Goal: Information Seeking & Learning: Learn about a topic

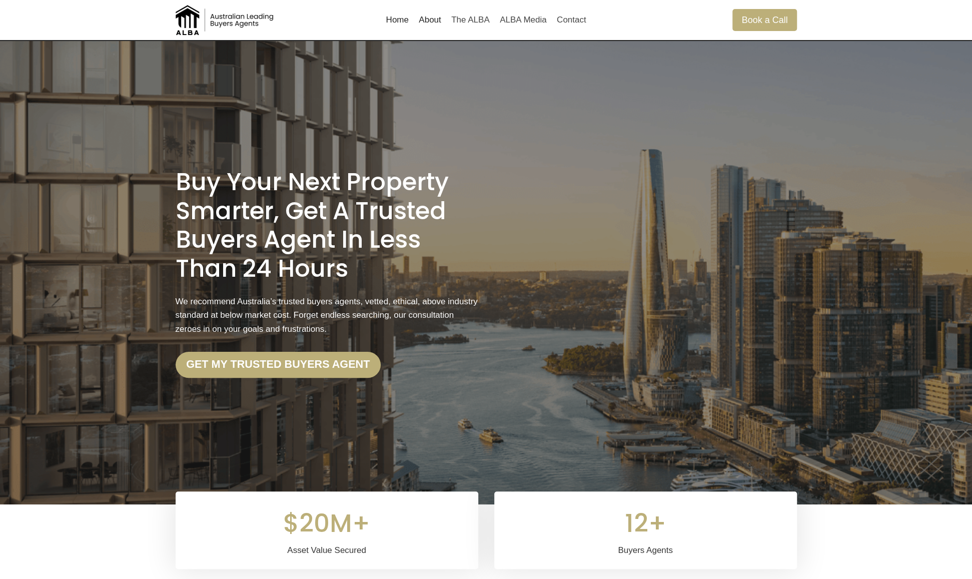
click at [426, 16] on link "About" at bounding box center [430, 20] width 33 height 24
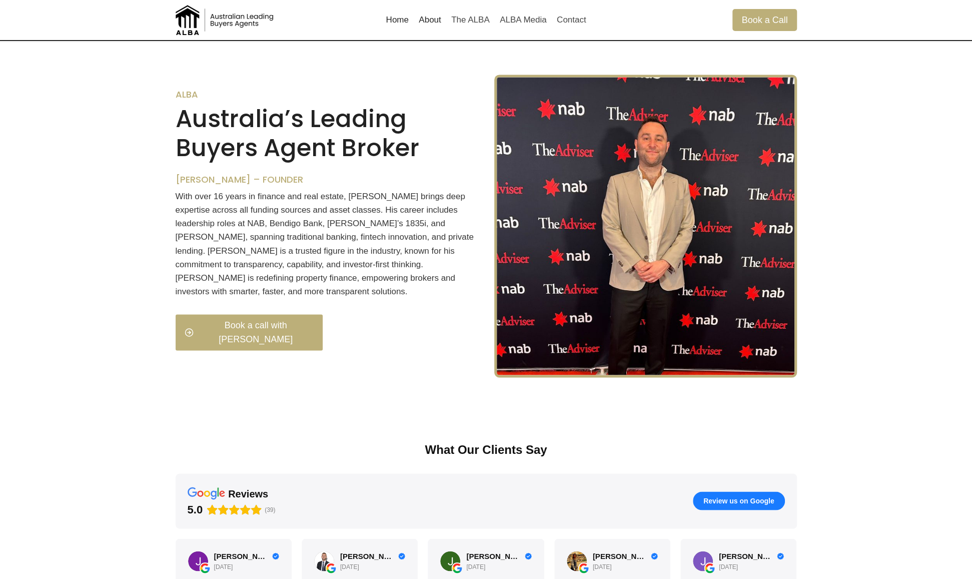
scroll to position [1101, 0]
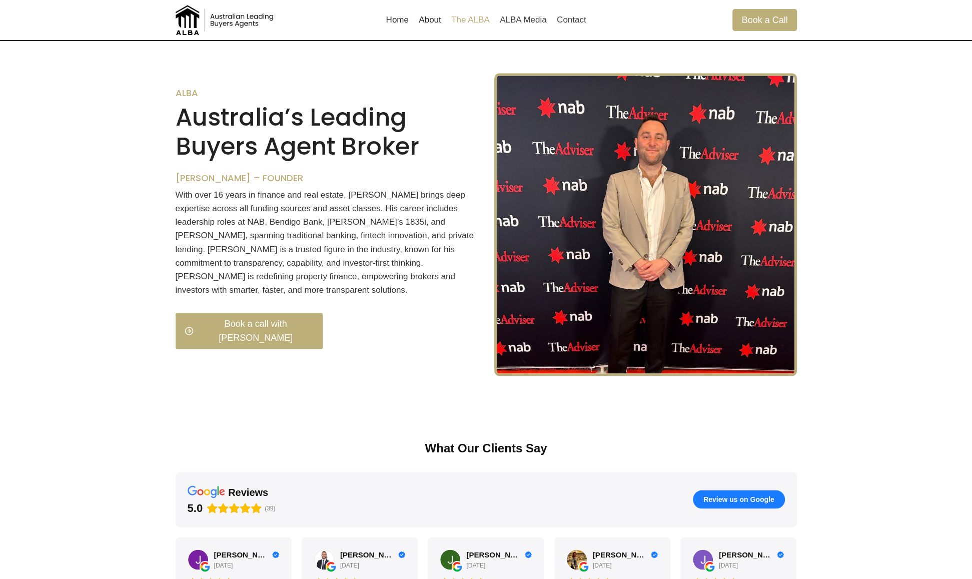
click at [473, 19] on link "The ALBA" at bounding box center [470, 20] width 49 height 24
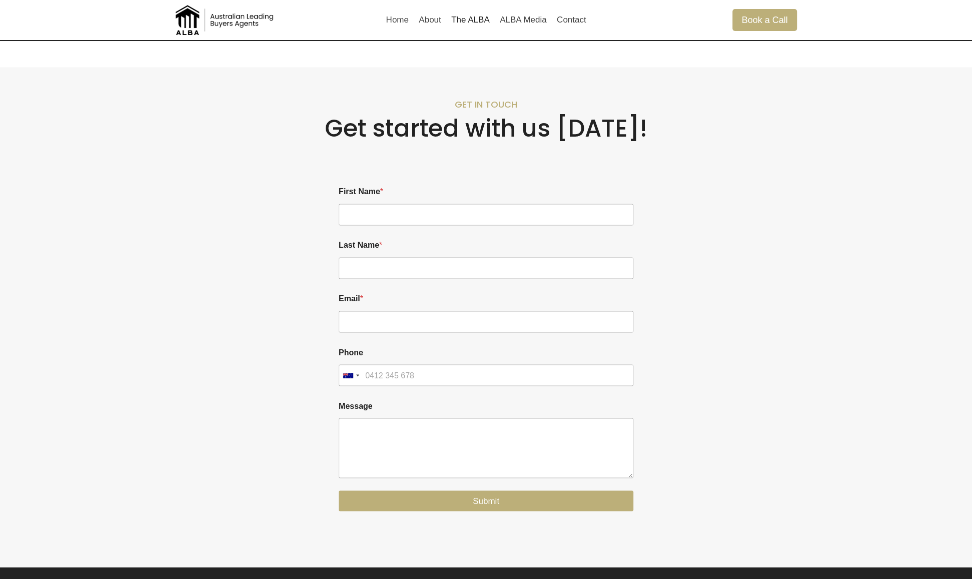
scroll to position [1151, 0]
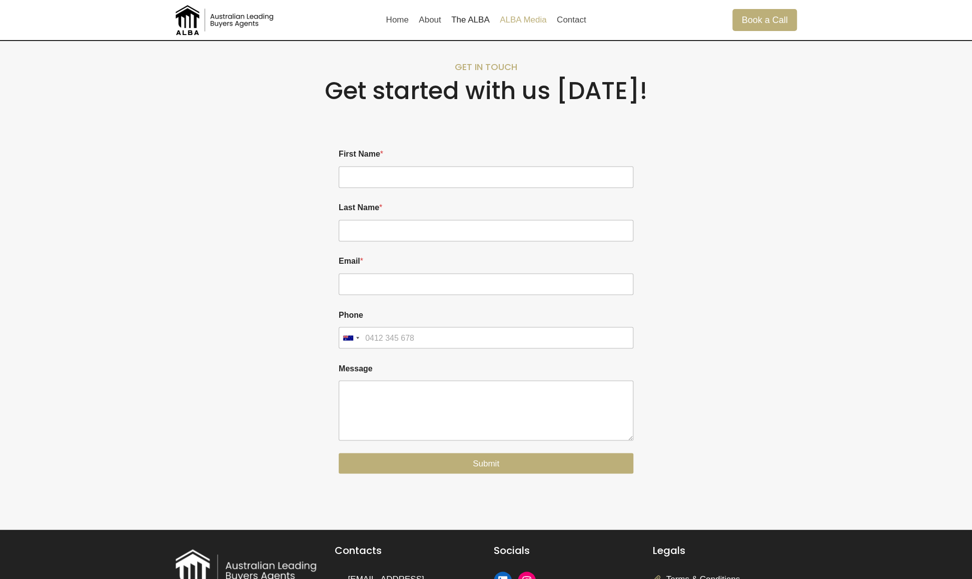
click at [515, 14] on link "ALBA Media" at bounding box center [523, 20] width 57 height 24
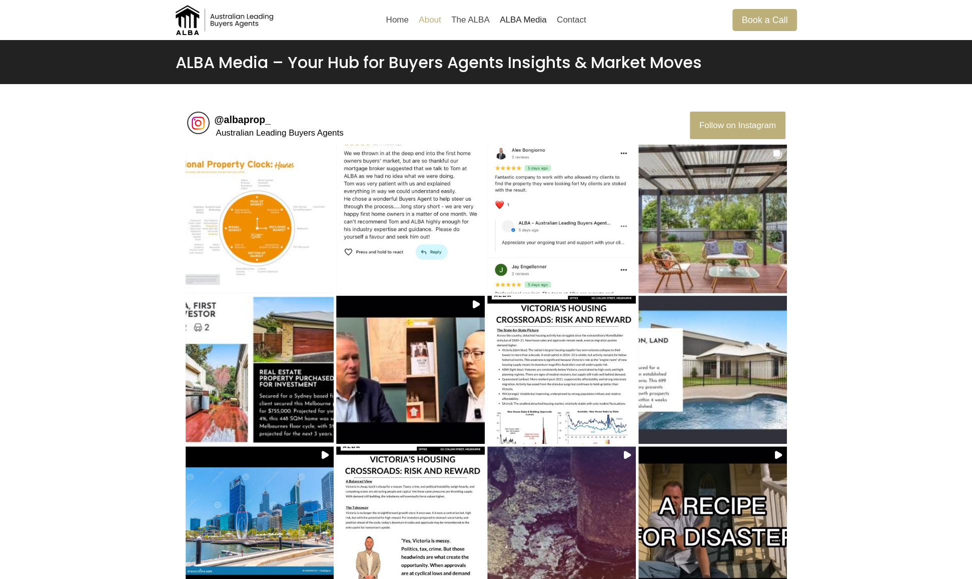
click at [430, 19] on link "About" at bounding box center [430, 20] width 33 height 24
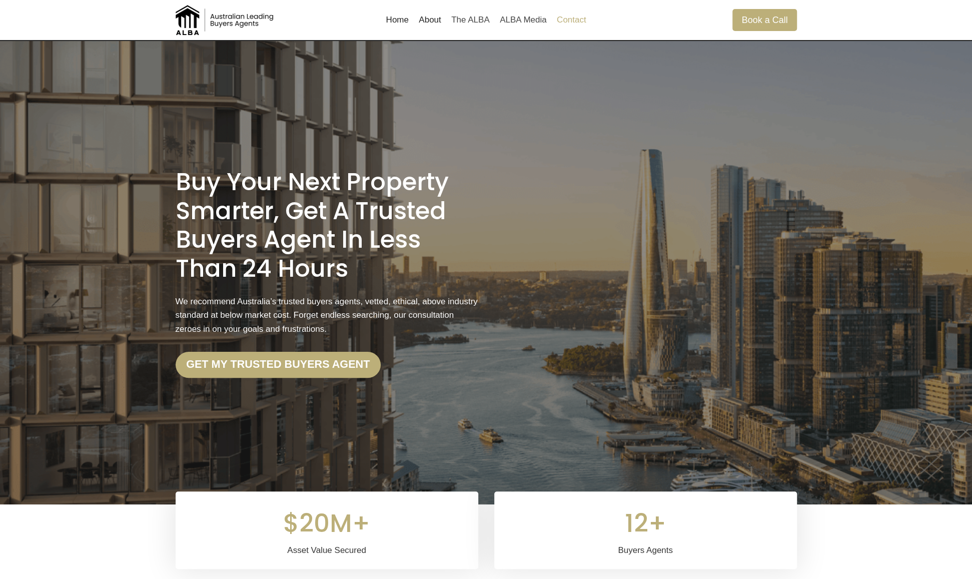
click at [577, 23] on link "Contact" at bounding box center [572, 20] width 40 height 24
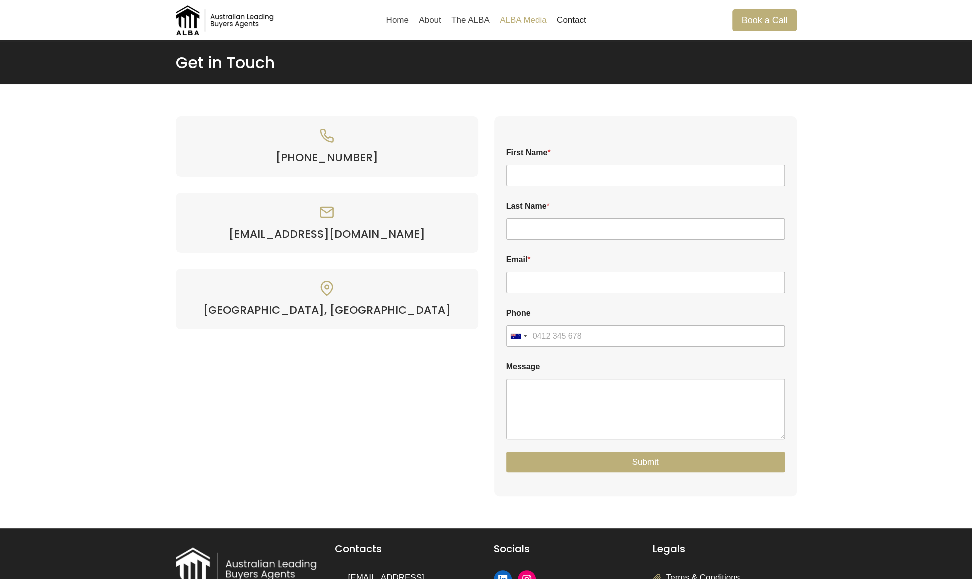
click at [529, 16] on link "ALBA Media" at bounding box center [523, 20] width 57 height 24
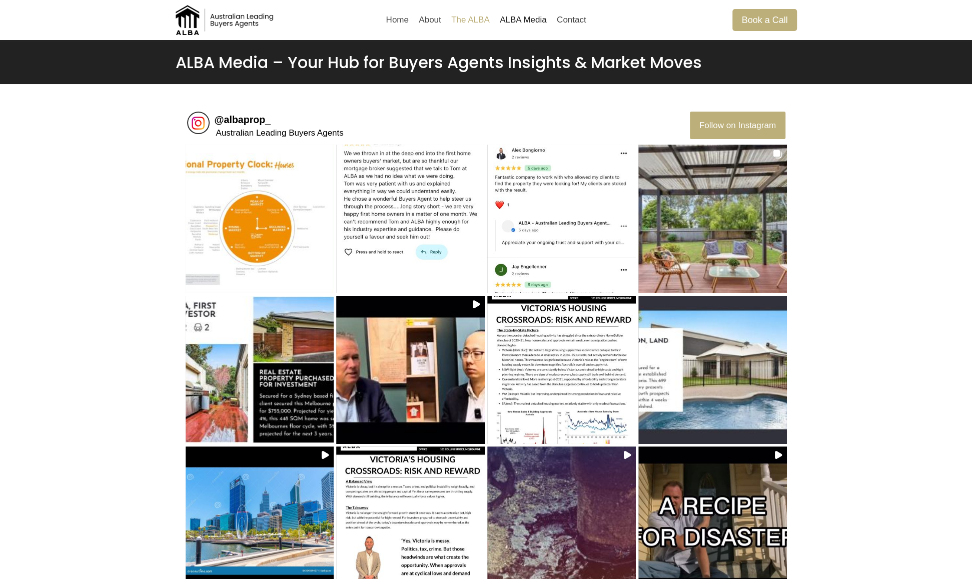
click at [475, 18] on link "The ALBA" at bounding box center [470, 20] width 49 height 24
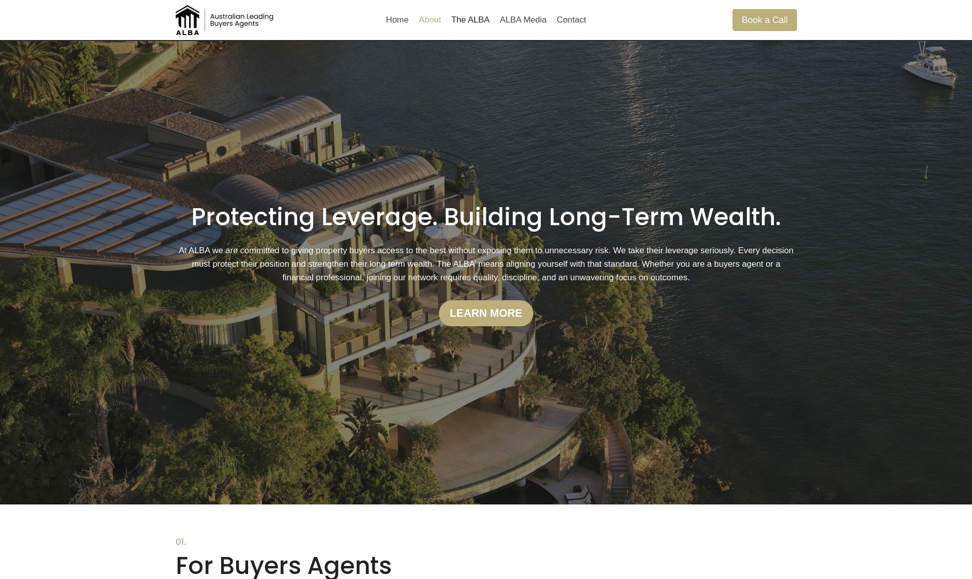
click at [419, 18] on link "About" at bounding box center [430, 20] width 33 height 24
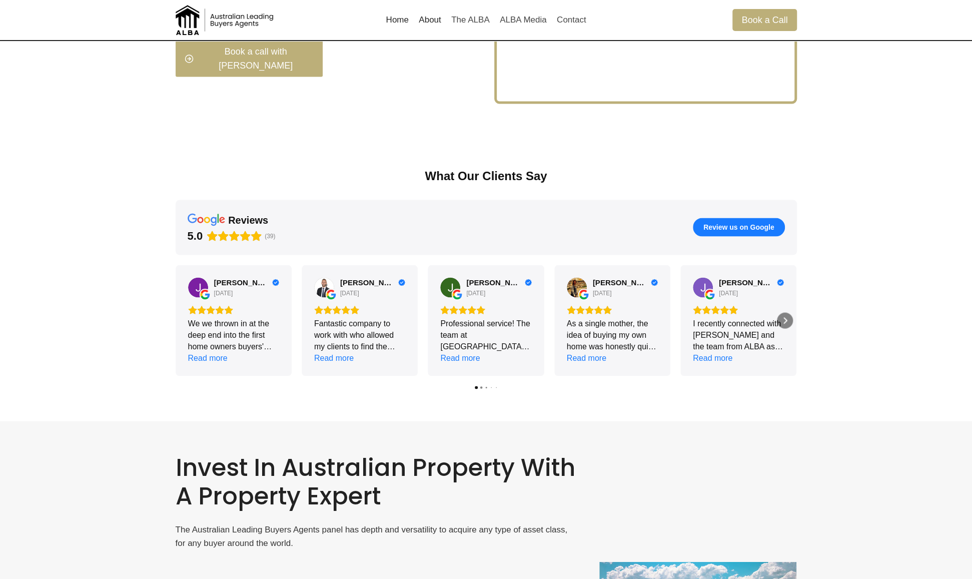
scroll to position [1392, 0]
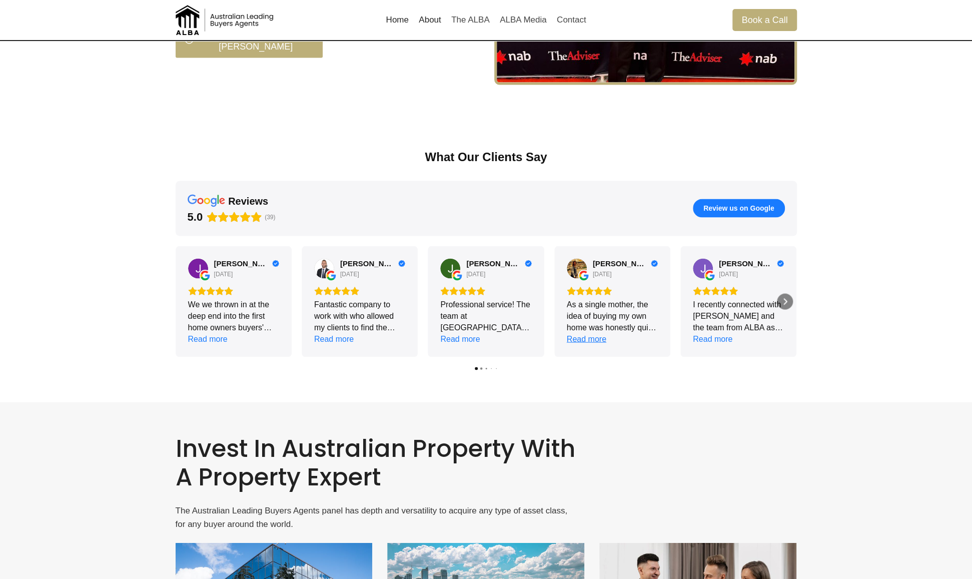
click at [584, 337] on div "Read more" at bounding box center [587, 339] width 40 height 12
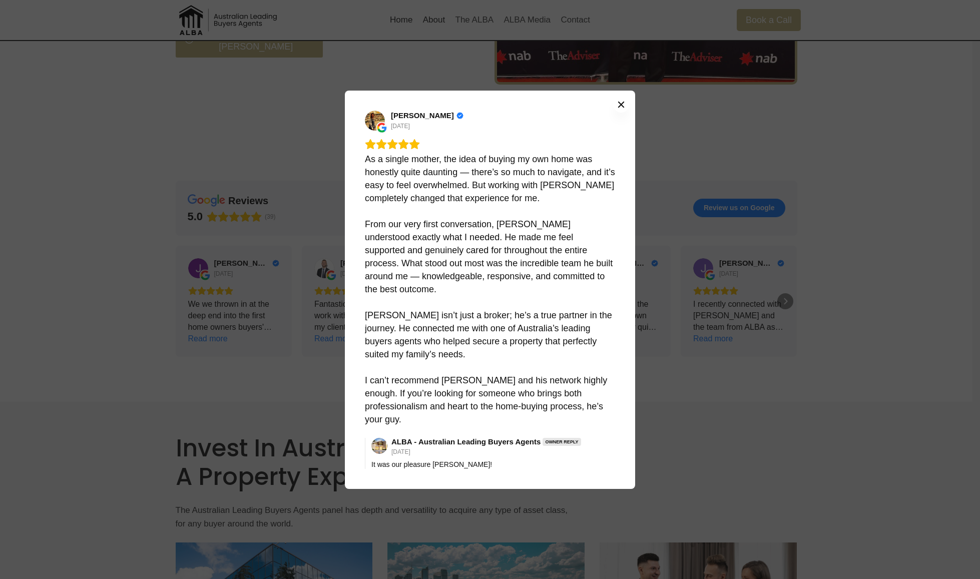
click at [621, 107] on icon "Close" at bounding box center [621, 104] width 6 height 6
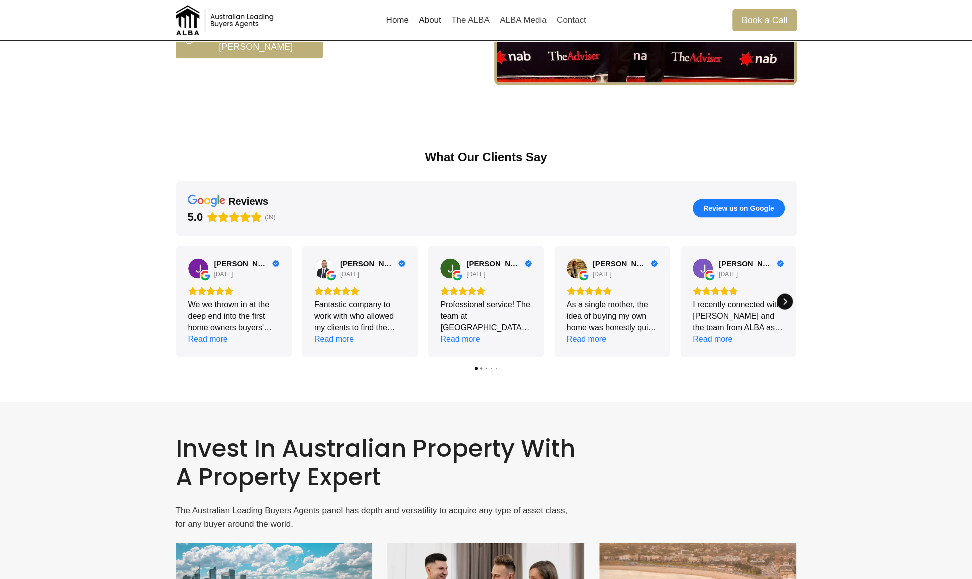
click at [785, 297] on icon "Next" at bounding box center [785, 301] width 8 height 8
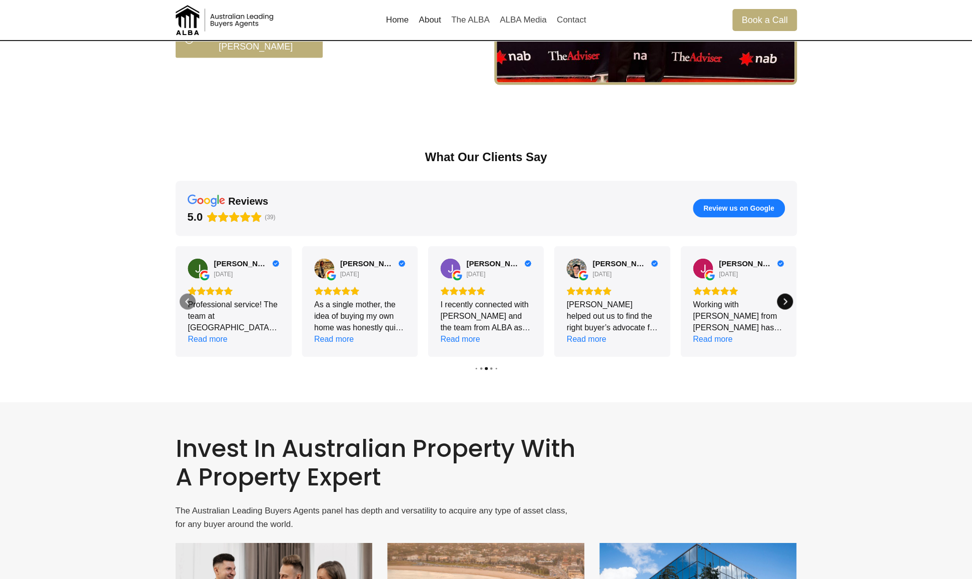
click at [785, 297] on icon "Next" at bounding box center [785, 301] width 8 height 8
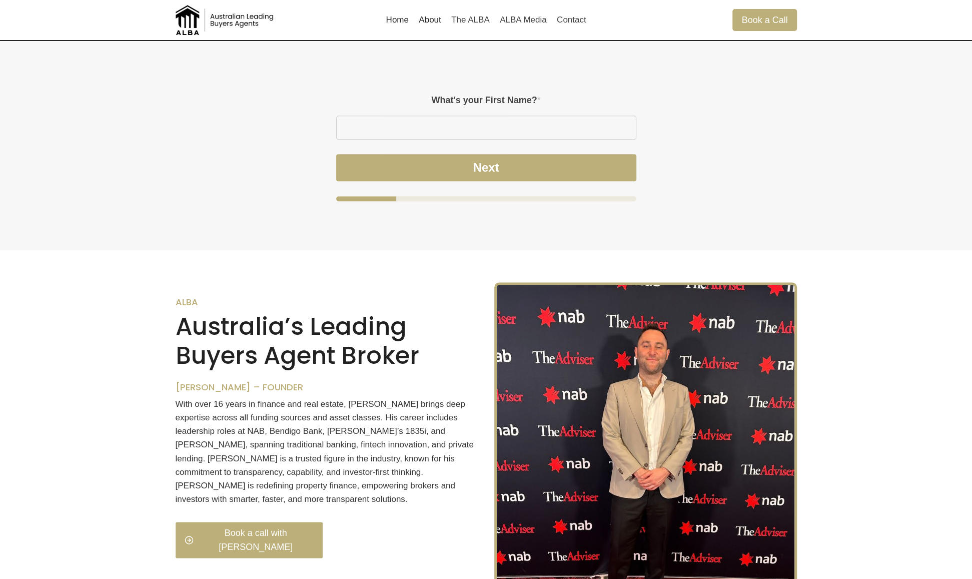
scroll to position [442, 0]
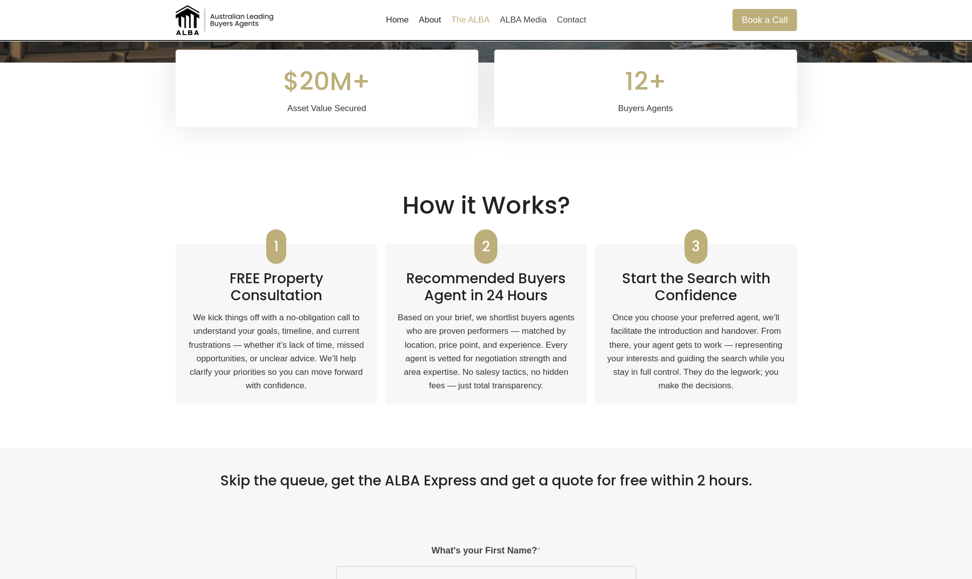
click at [460, 17] on link "The ALBA" at bounding box center [470, 20] width 49 height 24
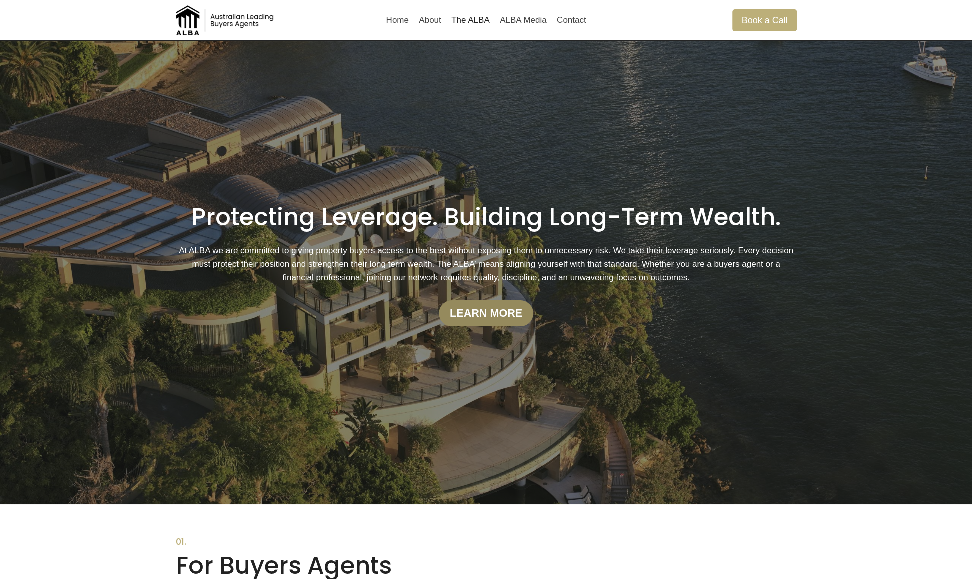
click at [487, 310] on strong "Learn more" at bounding box center [486, 313] width 73 height 13
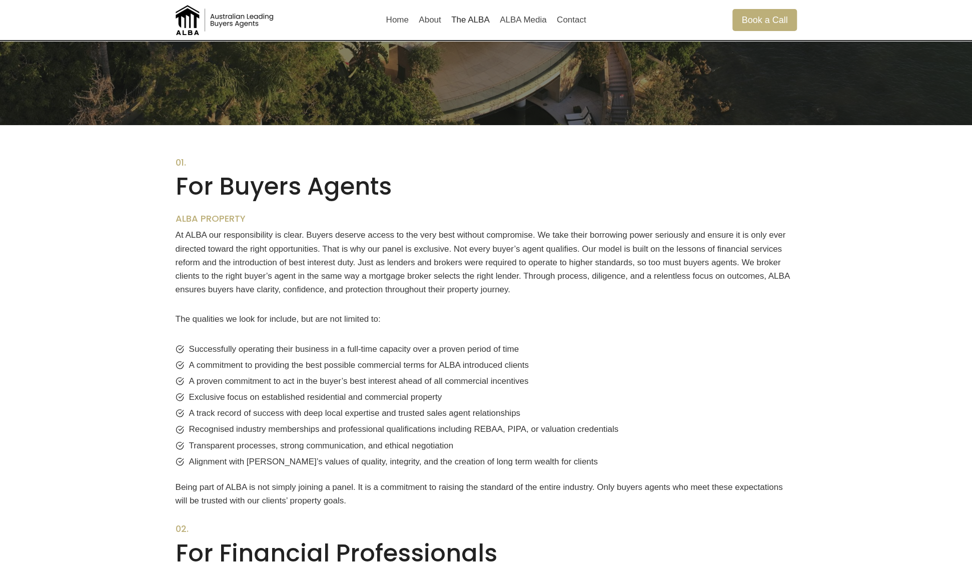
scroll to position [450, 0]
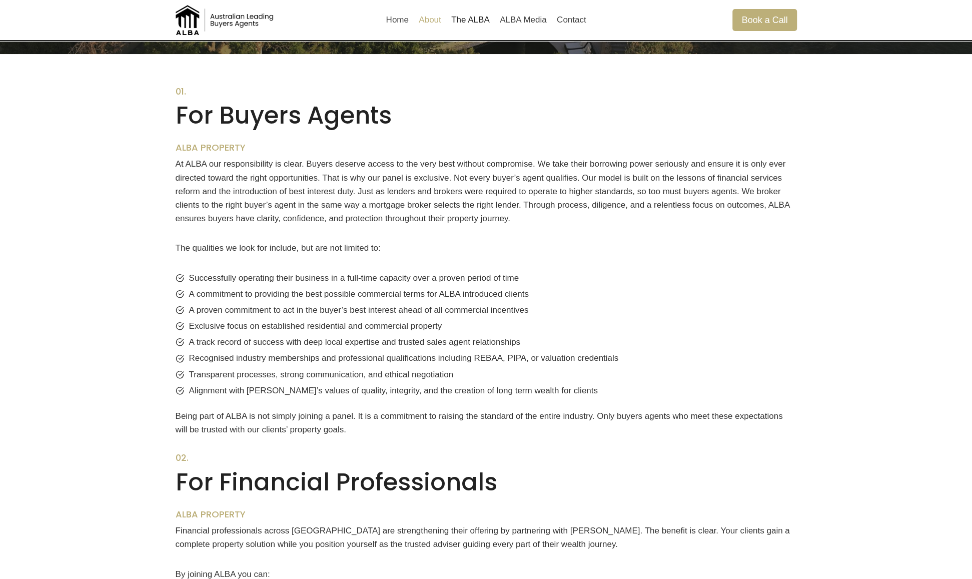
click at [433, 18] on link "About" at bounding box center [430, 20] width 33 height 24
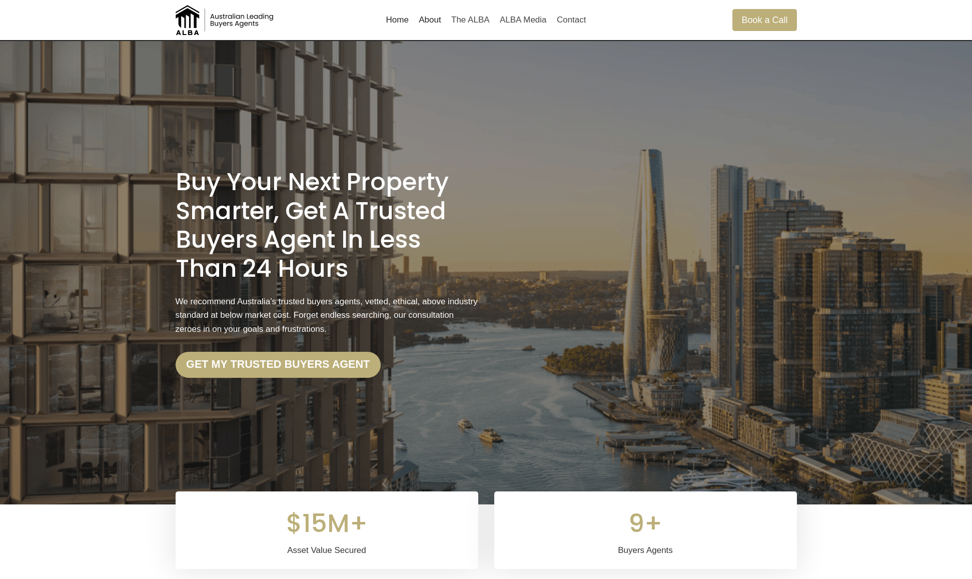
scroll to position [1142, 0]
